Goal: Use online tool/utility: Utilize a website feature to perform a specific function

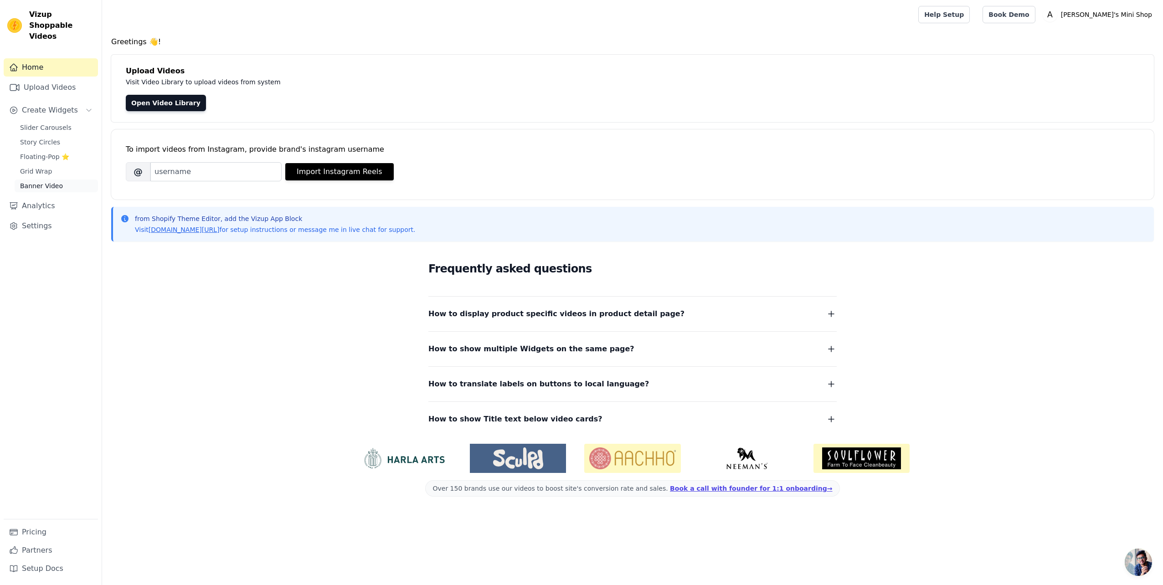
click at [46, 181] on span "Banner Video" at bounding box center [41, 185] width 43 height 9
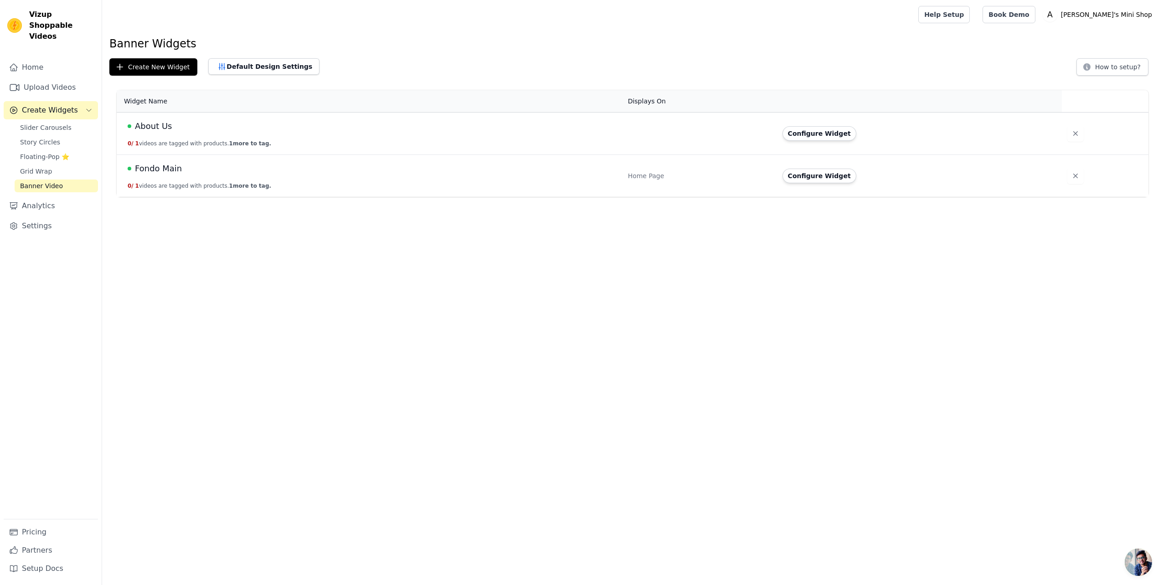
click at [172, 169] on span "Fondo Main" at bounding box center [158, 168] width 47 height 13
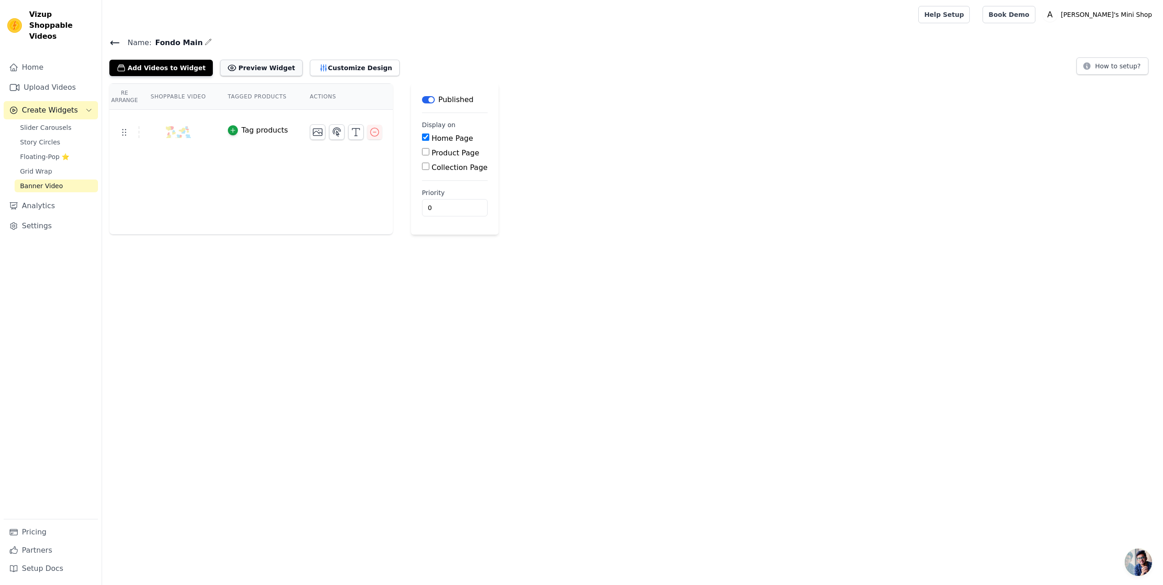
click at [227, 67] on icon at bounding box center [231, 67] width 9 height 9
click at [146, 66] on button "Add Videos to Widget" at bounding box center [160, 68] width 103 height 16
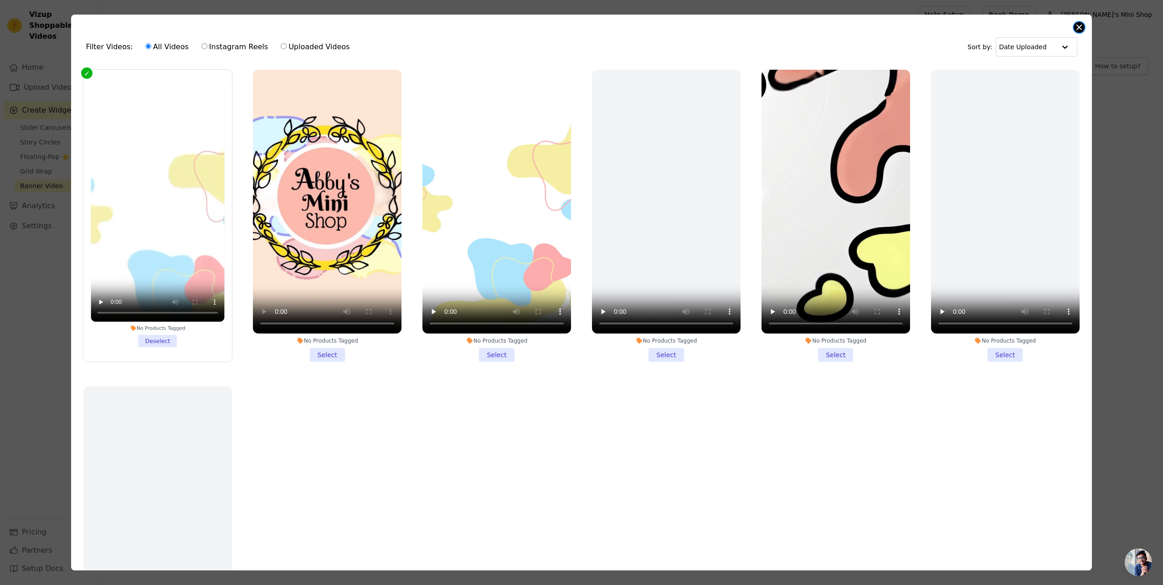
click at [1075, 26] on button "Close modal" at bounding box center [1079, 27] width 11 height 11
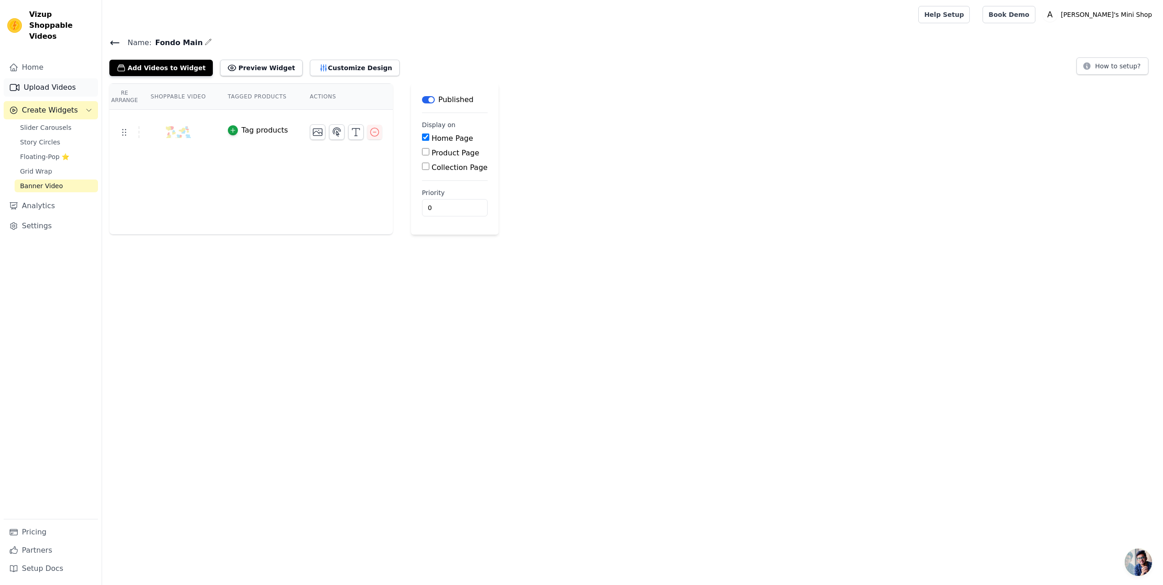
click at [48, 78] on link "Upload Videos" at bounding box center [51, 87] width 94 height 18
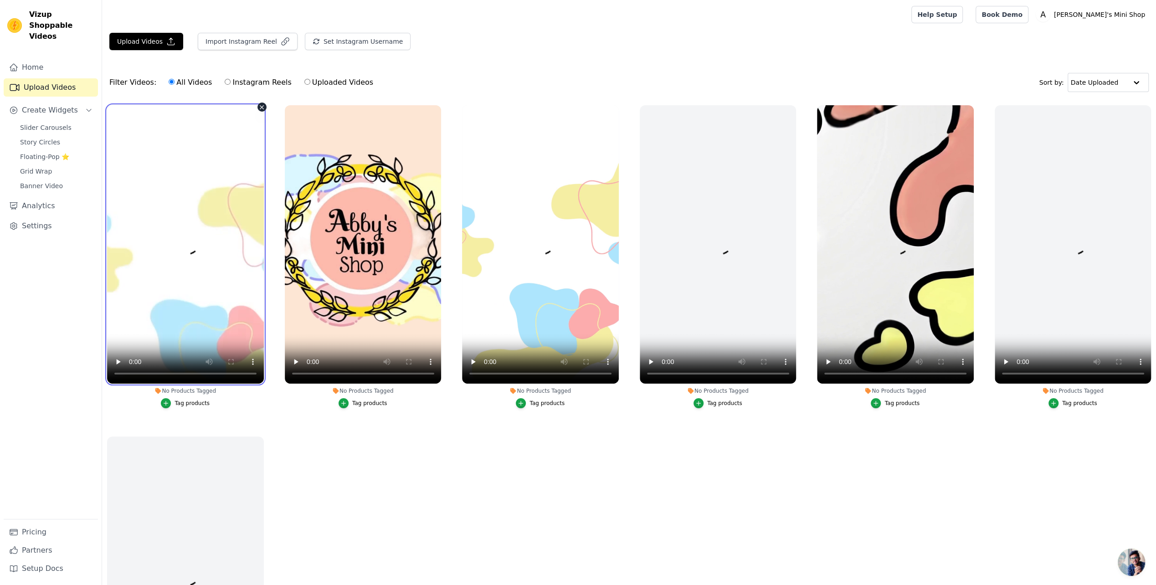
click at [149, 371] on video at bounding box center [185, 244] width 157 height 278
click at [46, 182] on div "Home Upload Videos Create Widgets Slider Carousels Story Circles Floating-Pop ⭐…" at bounding box center [51, 288] width 94 height 461
click at [46, 180] on link "Banner Video" at bounding box center [56, 186] width 83 height 13
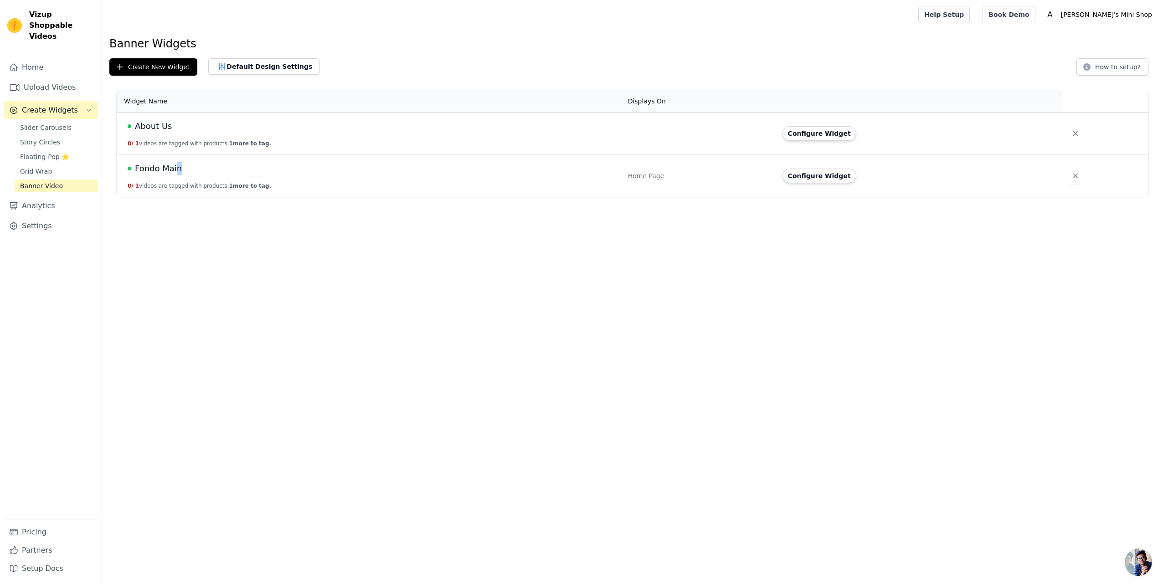
click at [176, 161] on td "Fondo Main 0 / 1 videos are tagged with products. 1 more to tag." at bounding box center [370, 176] width 506 height 42
drag, startPoint x: 176, startPoint y: 161, endPoint x: 156, endPoint y: 168, distance: 21.5
click at [162, 165] on span "Fondo Main" at bounding box center [158, 168] width 47 height 13
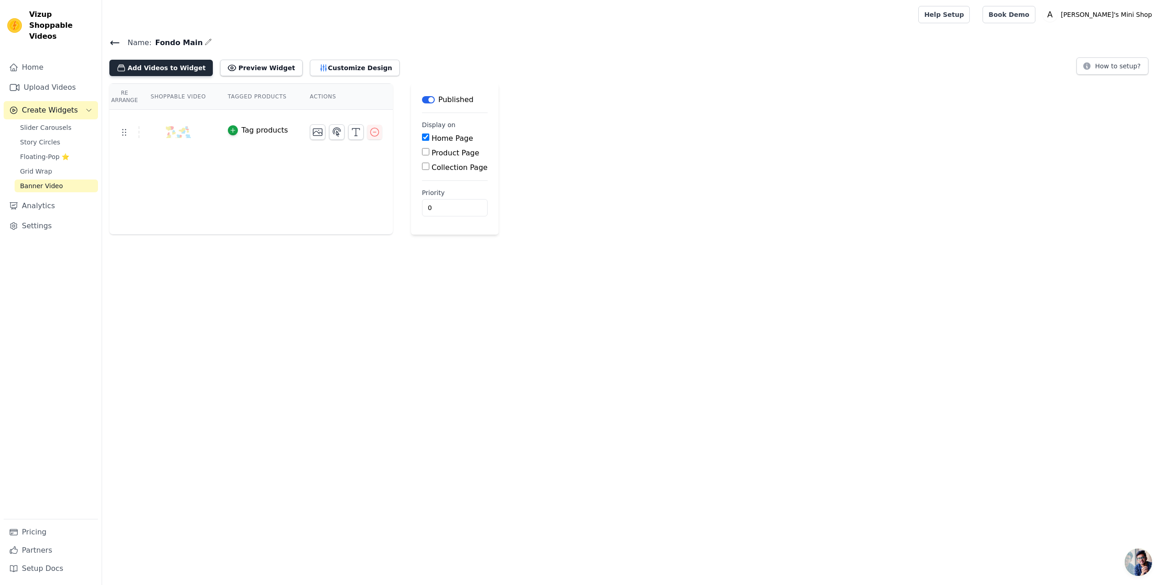
click at [156, 70] on button "Add Videos to Widget" at bounding box center [160, 68] width 103 height 16
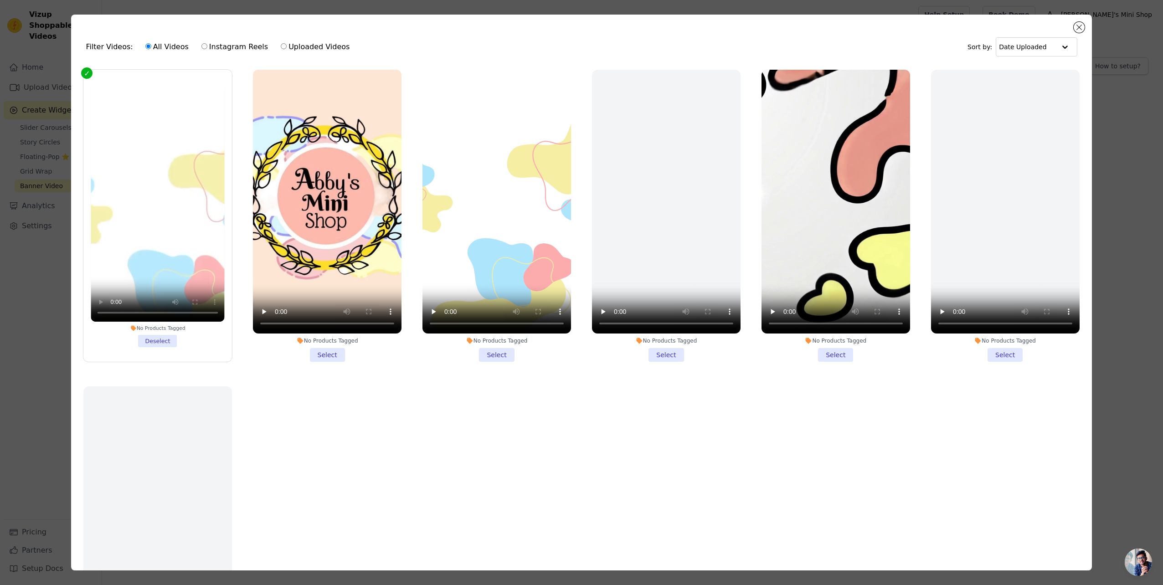
click at [165, 337] on li "No Products Tagged Deselect" at bounding box center [158, 215] width 134 height 263
click at [0, 0] on input "No Products Tagged Deselect" at bounding box center [0, 0] width 0 height 0
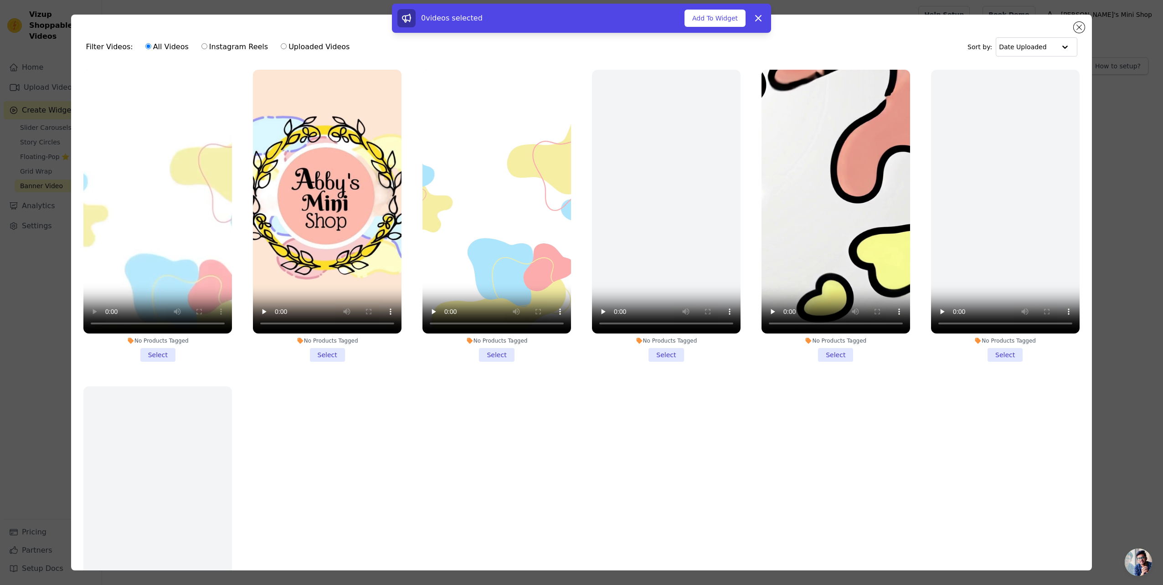
click at [159, 353] on li "No Products Tagged Select" at bounding box center [157, 216] width 149 height 292
click at [0, 0] on input "No Products Tagged Select" at bounding box center [0, 0] width 0 height 0
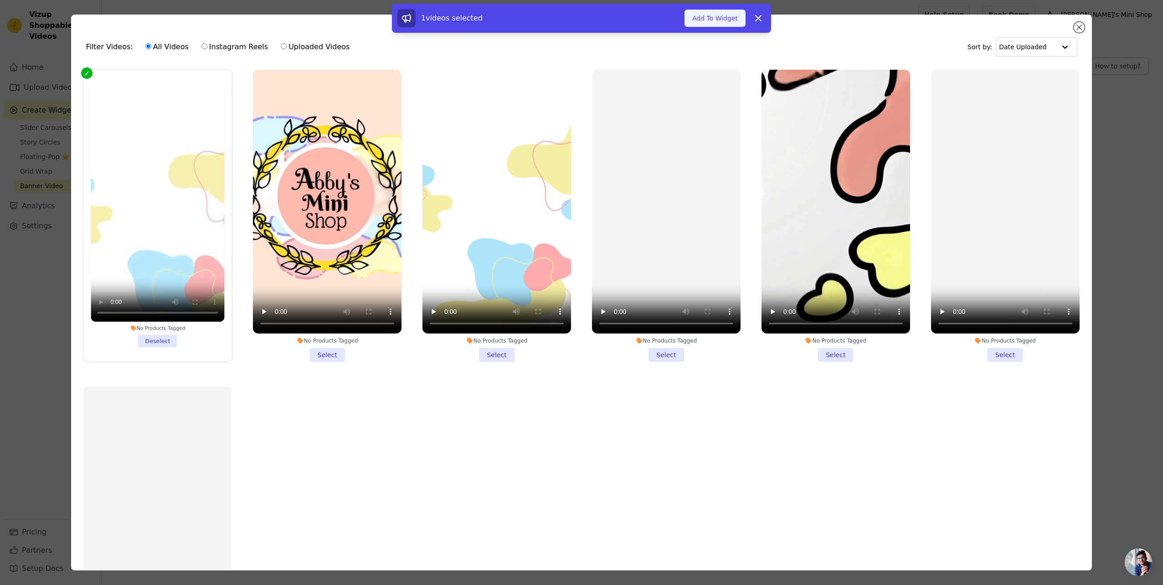
click at [699, 19] on button "Add To Widget" at bounding box center [714, 18] width 61 height 17
